Goal: Check status

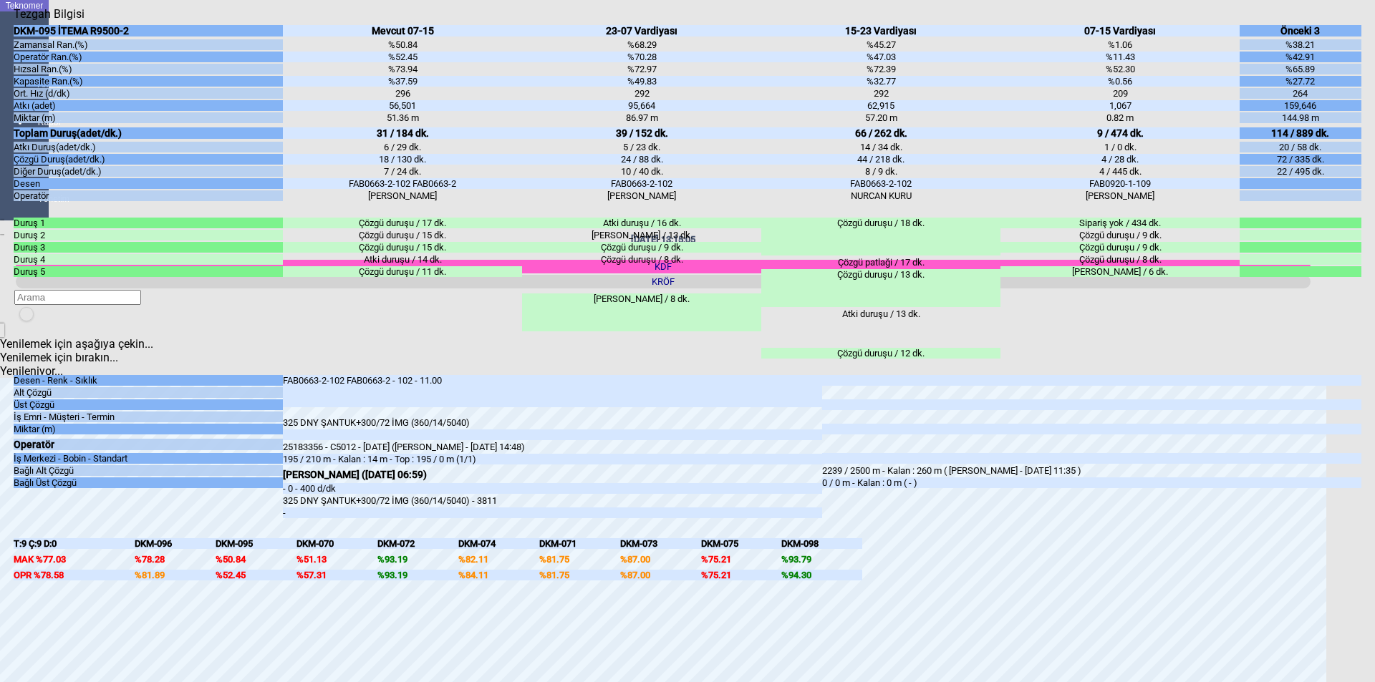
click at [14, 21] on icon "Kapat" at bounding box center [14, 21] width 0 height 0
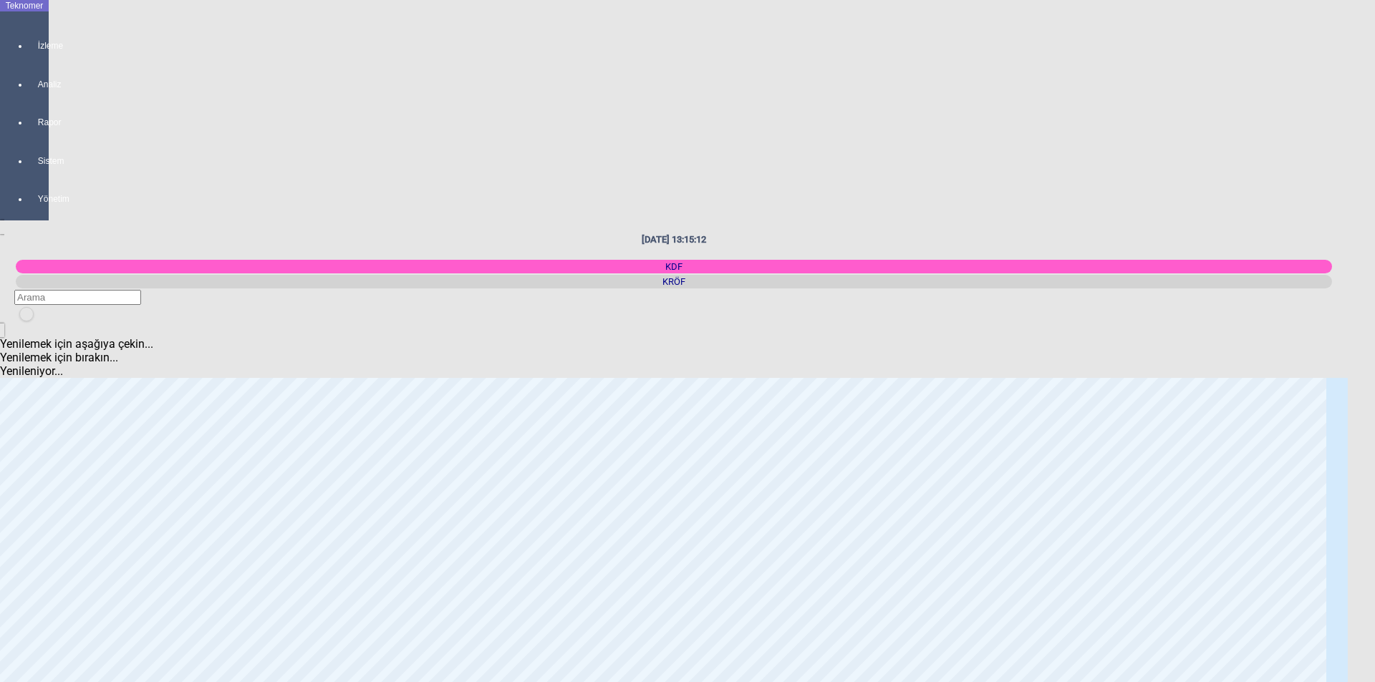
scroll to position [1003, 0]
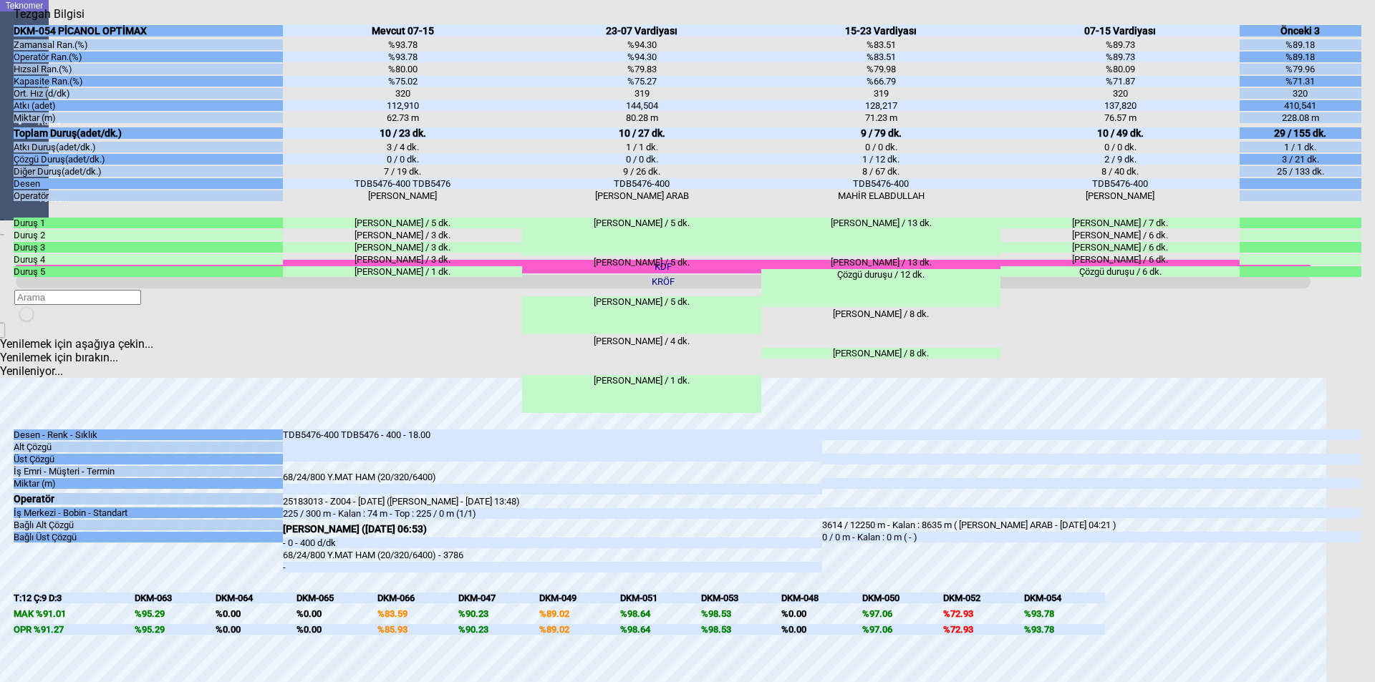
click at [14, 21] on icon "Kapat" at bounding box center [14, 21] width 0 height 0
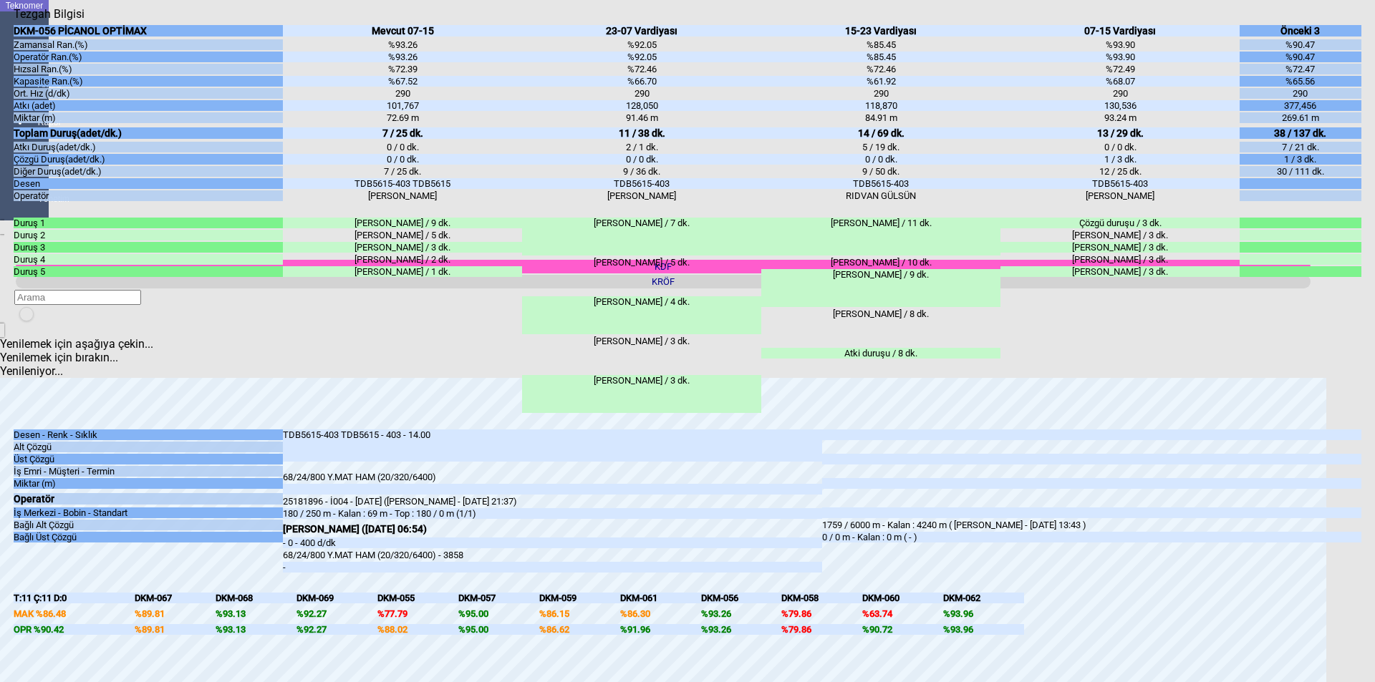
click at [14, 21] on icon "Kapat" at bounding box center [14, 21] width 0 height 0
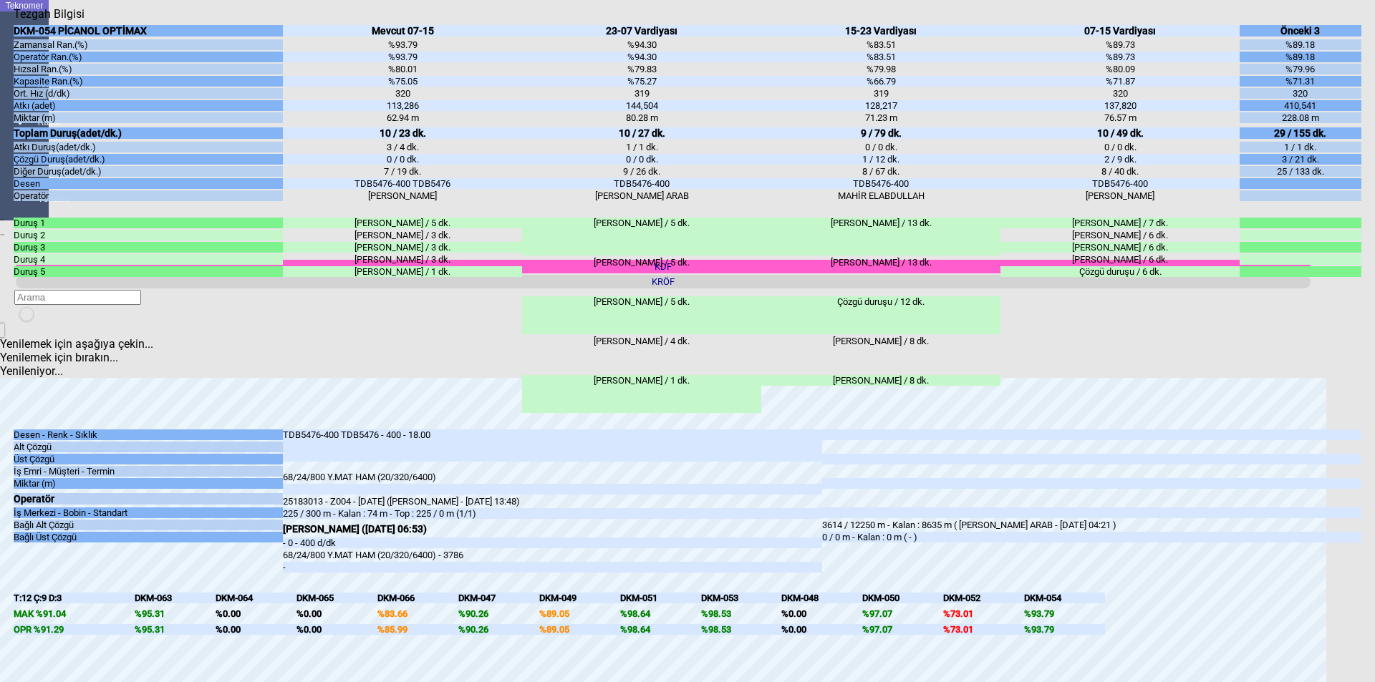
click at [1348, 21] on div "Kapat" at bounding box center [688, 21] width 1348 height 0
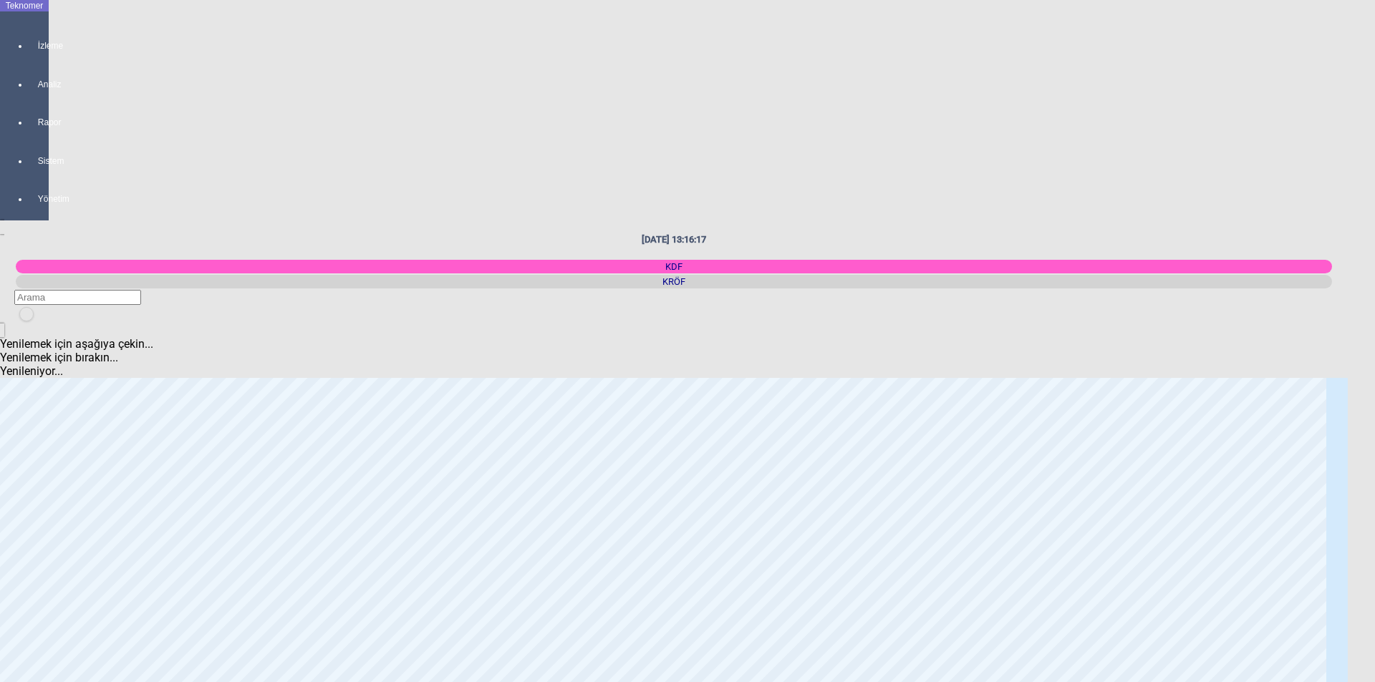
scroll to position [501, 0]
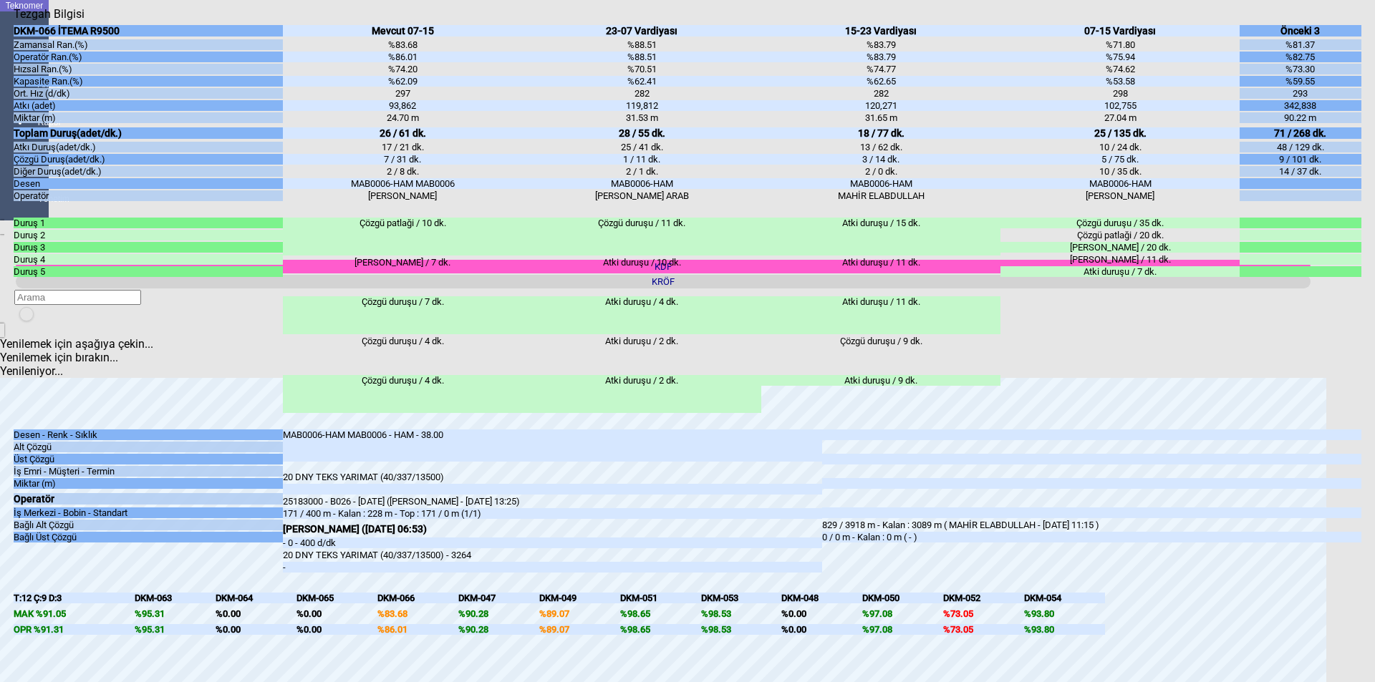
drag, startPoint x: 1137, startPoint y: 180, endPoint x: 1085, endPoint y: 183, distance: 52.4
click at [1085, 153] on div "10 / 24 dk." at bounding box center [1119, 147] width 239 height 11
drag, startPoint x: 382, startPoint y: 187, endPoint x: 306, endPoint y: 188, distance: 76.6
click at [329, 188] on div "Mevcut 07-15 %83.68 %86.01 %74.20 %62.09 297 93,862 24.70 m 26 / 61 dk. 17 / 21…" at bounding box center [402, 112] width 239 height 182
drag, startPoint x: 617, startPoint y: 175, endPoint x: 657, endPoint y: 177, distance: 40.2
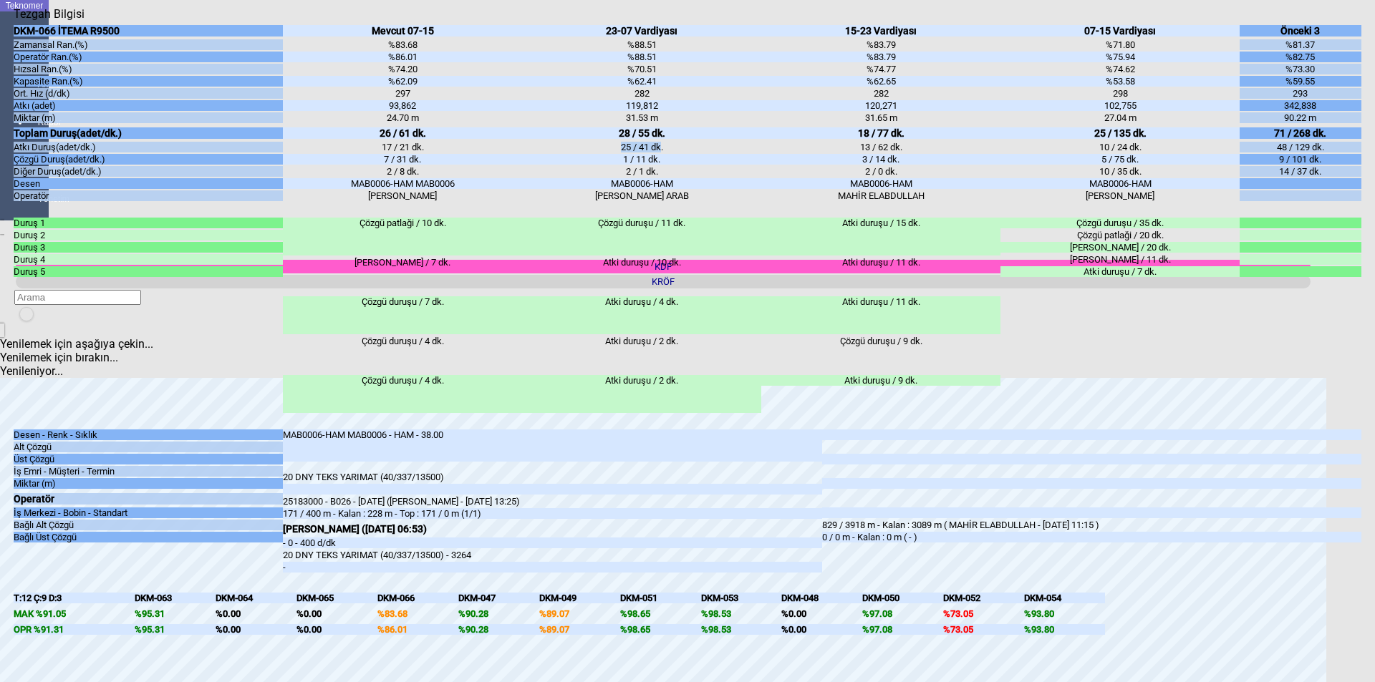
click at [657, 153] on div "25 / 41 dk." at bounding box center [641, 147] width 239 height 11
click at [14, 21] on icon "Kapat" at bounding box center [14, 21] width 0 height 0
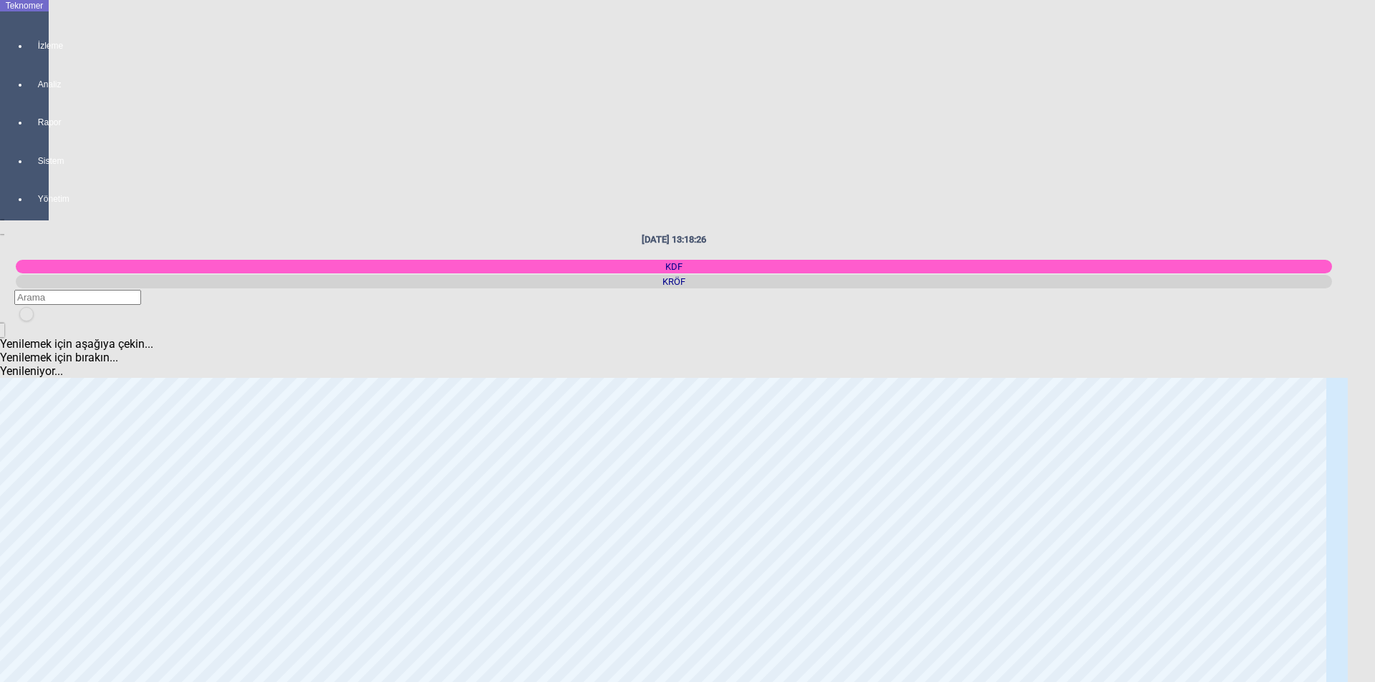
scroll to position [931, 0]
